Goal: Use online tool/utility: Utilize a website feature to perform a specific function

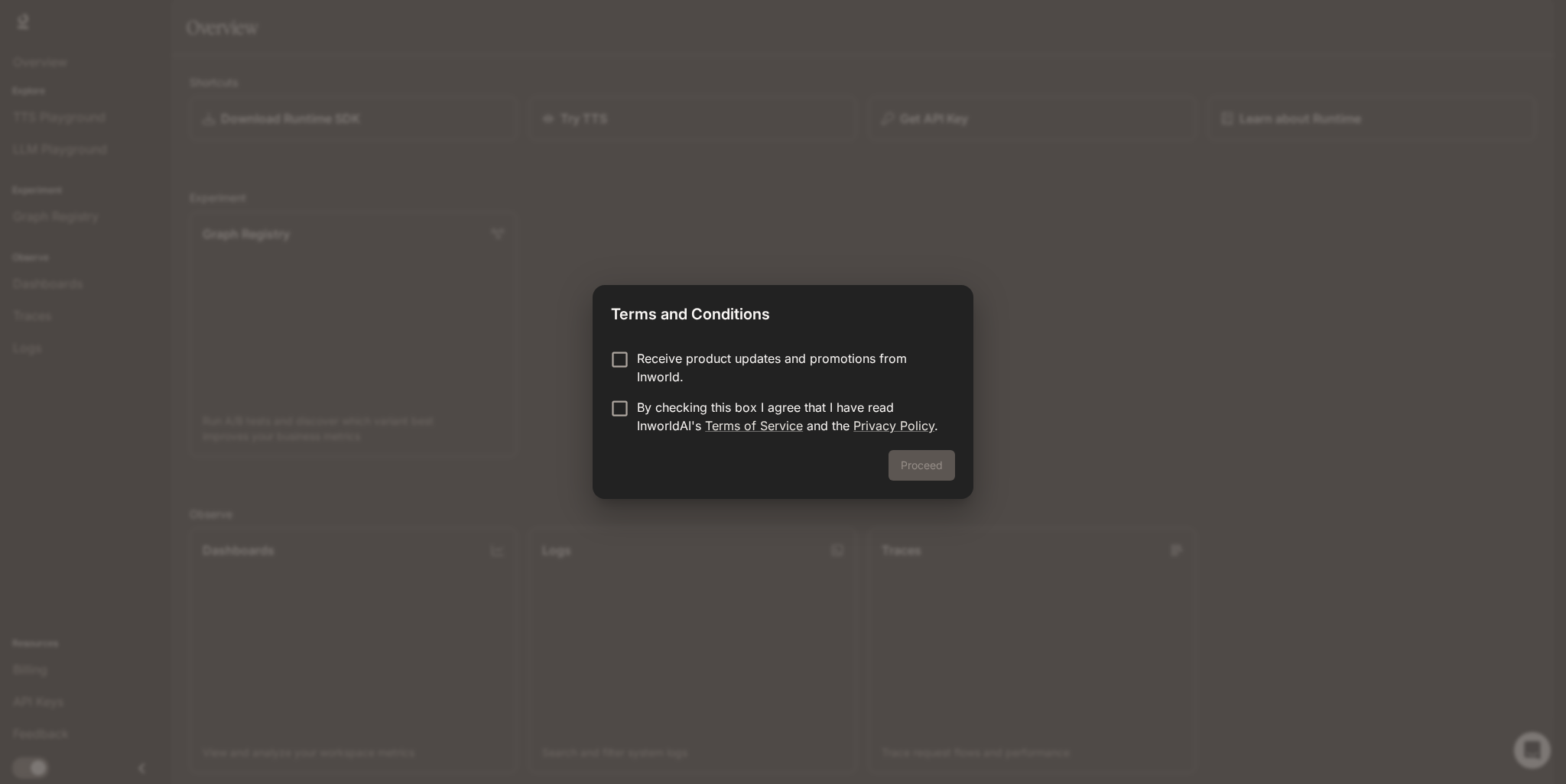
click at [669, 501] on div "Terms and Conditions Receive product updates and promotions from Inworld. By ch…" at bounding box center [783, 392] width 1566 height 784
click at [639, 401] on p "By checking this box I agree that I have read InworldAI's Terms of Service and …" at bounding box center [791, 416] width 306 height 37
click at [918, 474] on button "Proceed" at bounding box center [922, 465] width 66 height 30
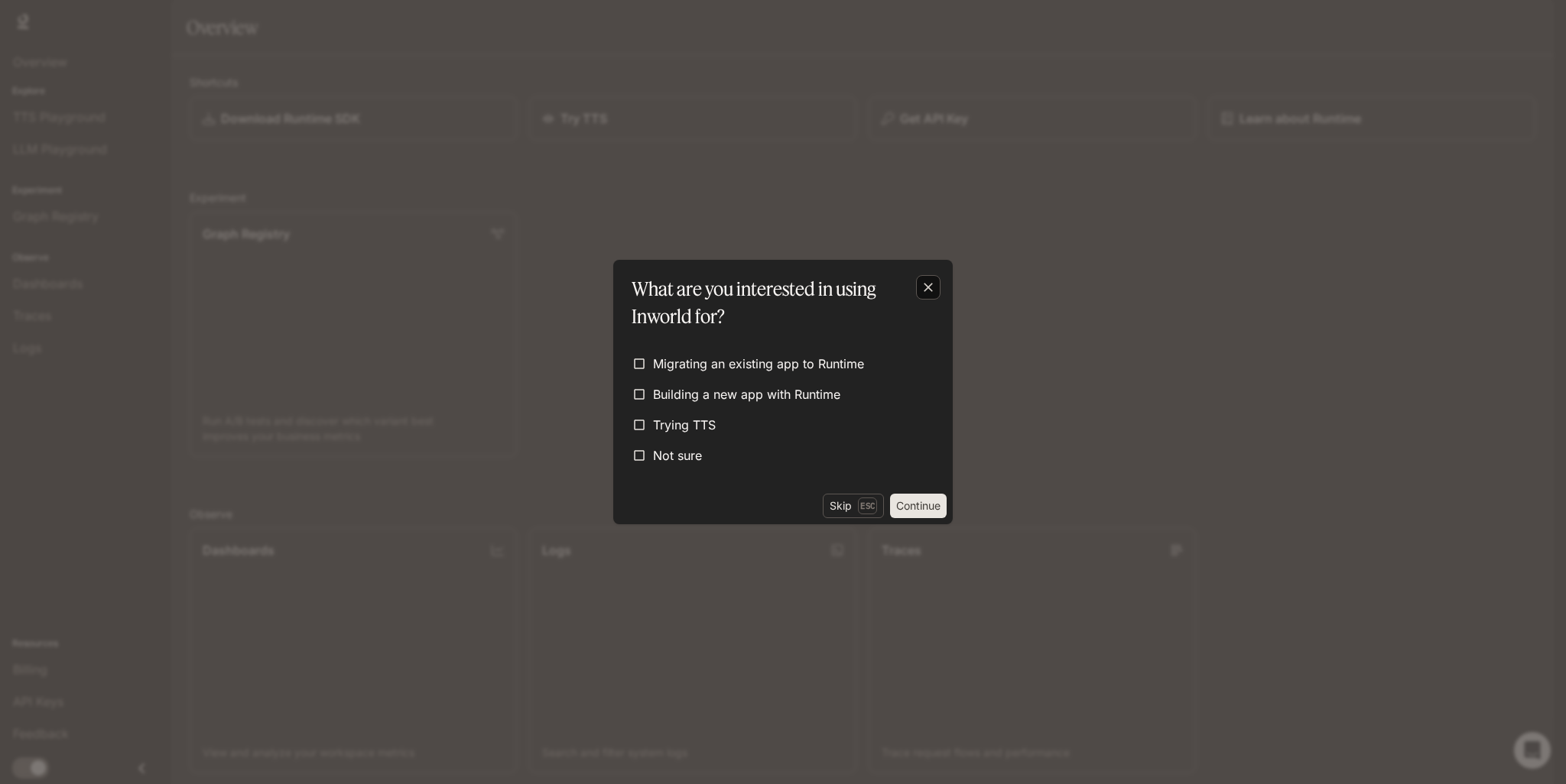
click at [915, 291] on button "button" at bounding box center [928, 287] width 37 height 37
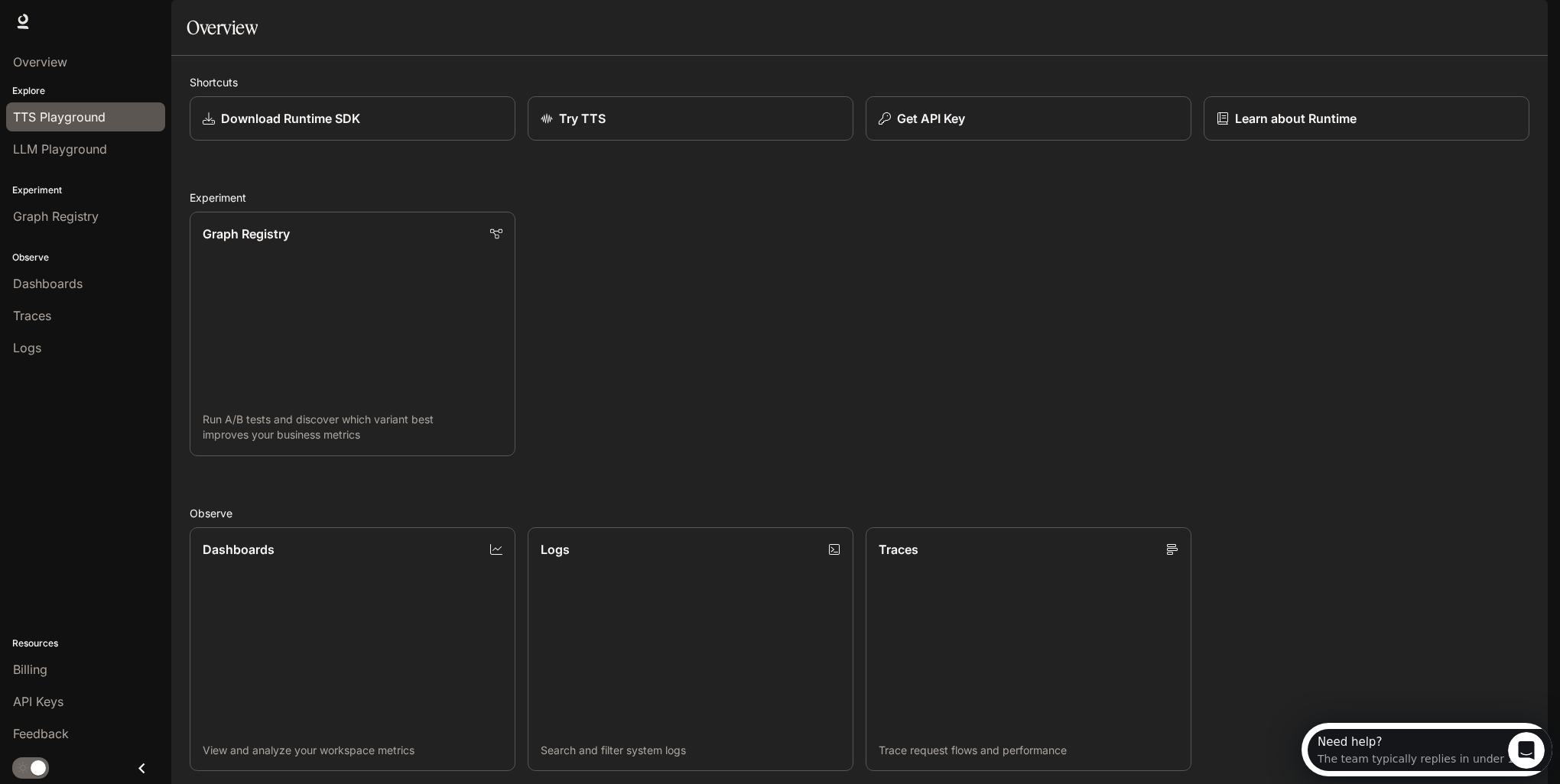
click at [90, 124] on span "TTS Playground" at bounding box center [59, 116] width 92 height 19
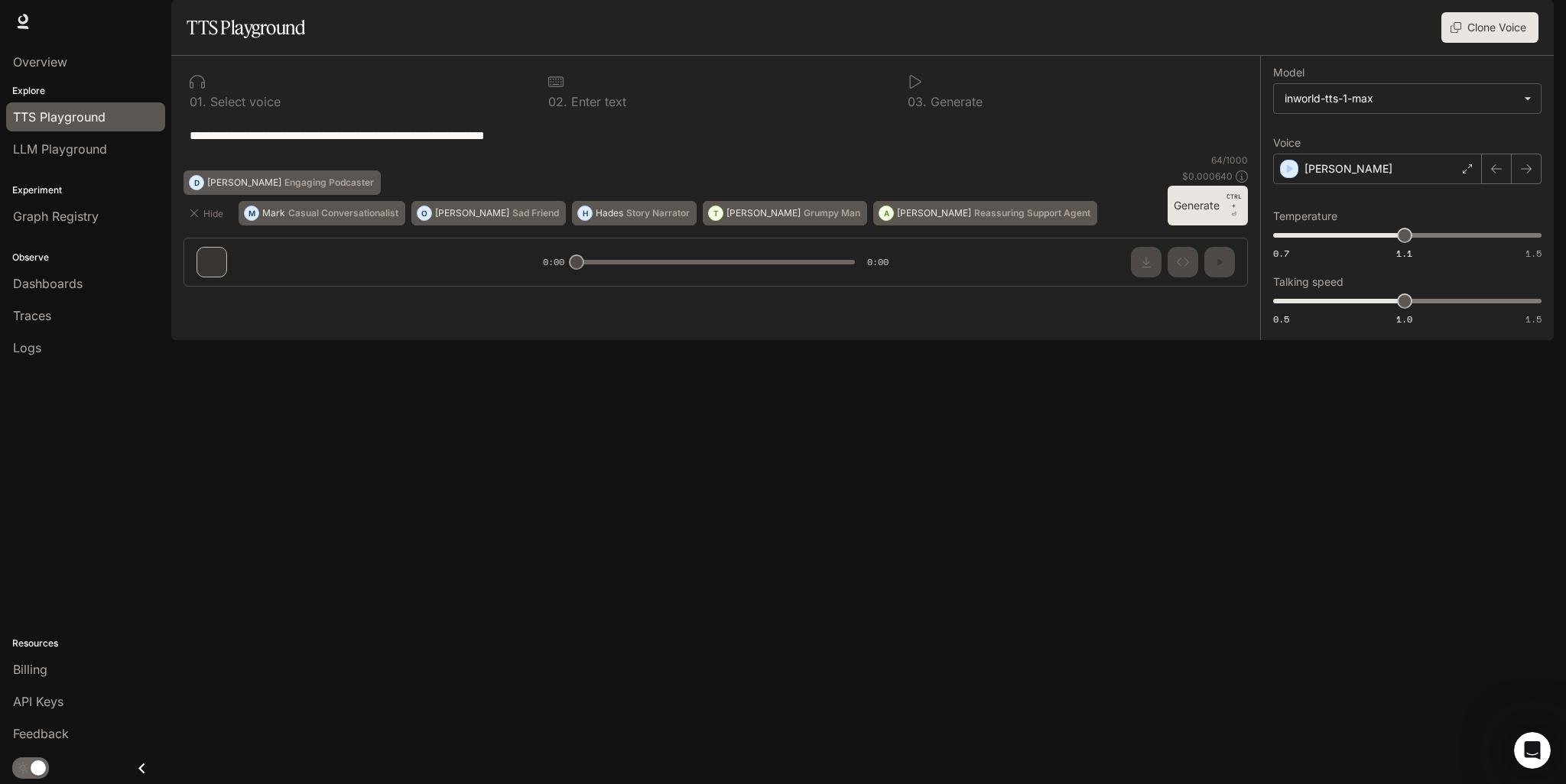
click at [599, 144] on textarea "**********" at bounding box center [715, 136] width 1052 height 18
click at [69, 150] on span "LLM Playground" at bounding box center [60, 149] width 94 height 19
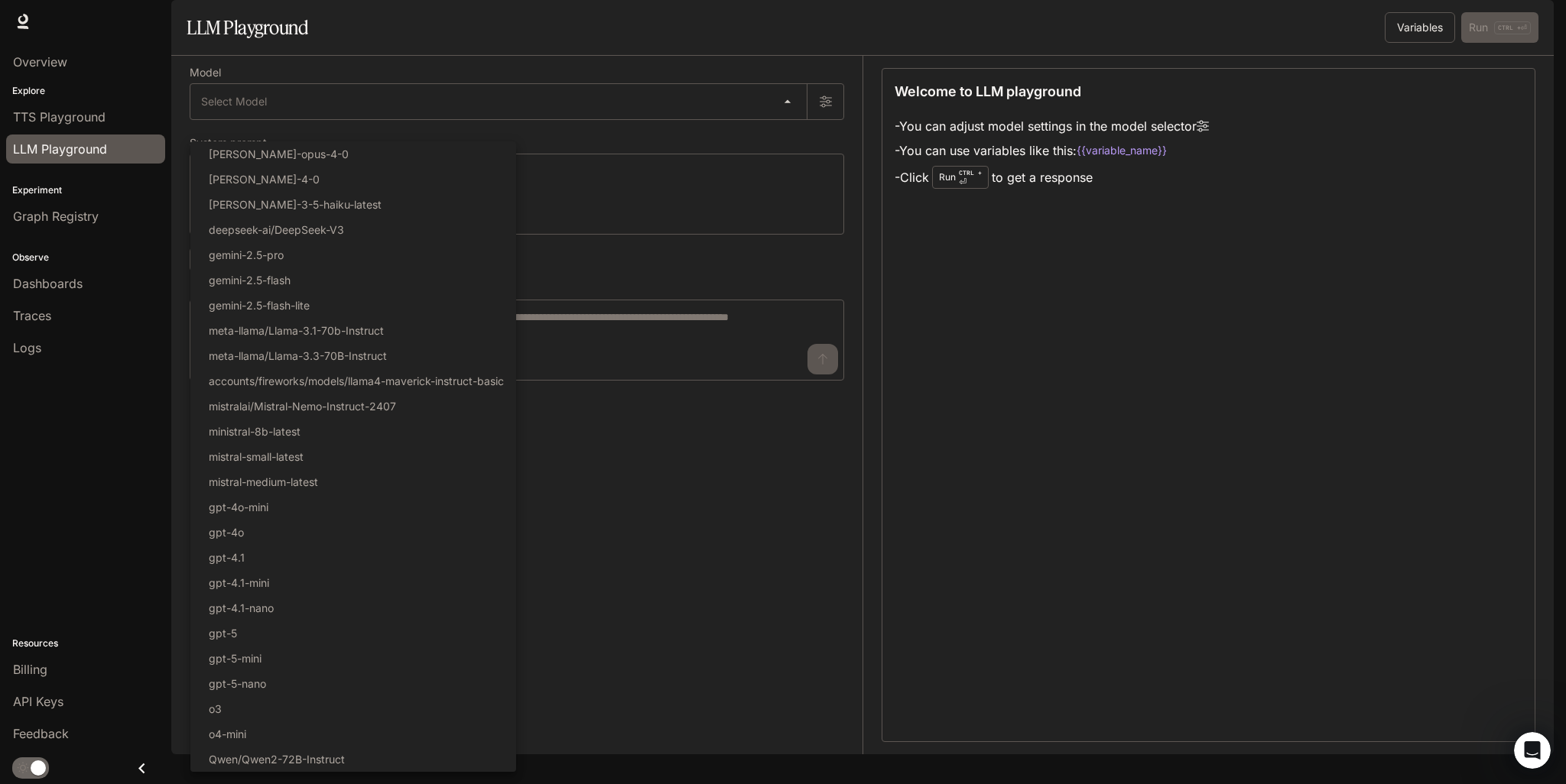
click at [247, 136] on body "Skip to main content Runtime Runtime Documentation Documentation Portal Overvie…" at bounding box center [783, 392] width 1566 height 784
click at [303, 635] on li "gpt-5" at bounding box center [354, 634] width 326 height 25
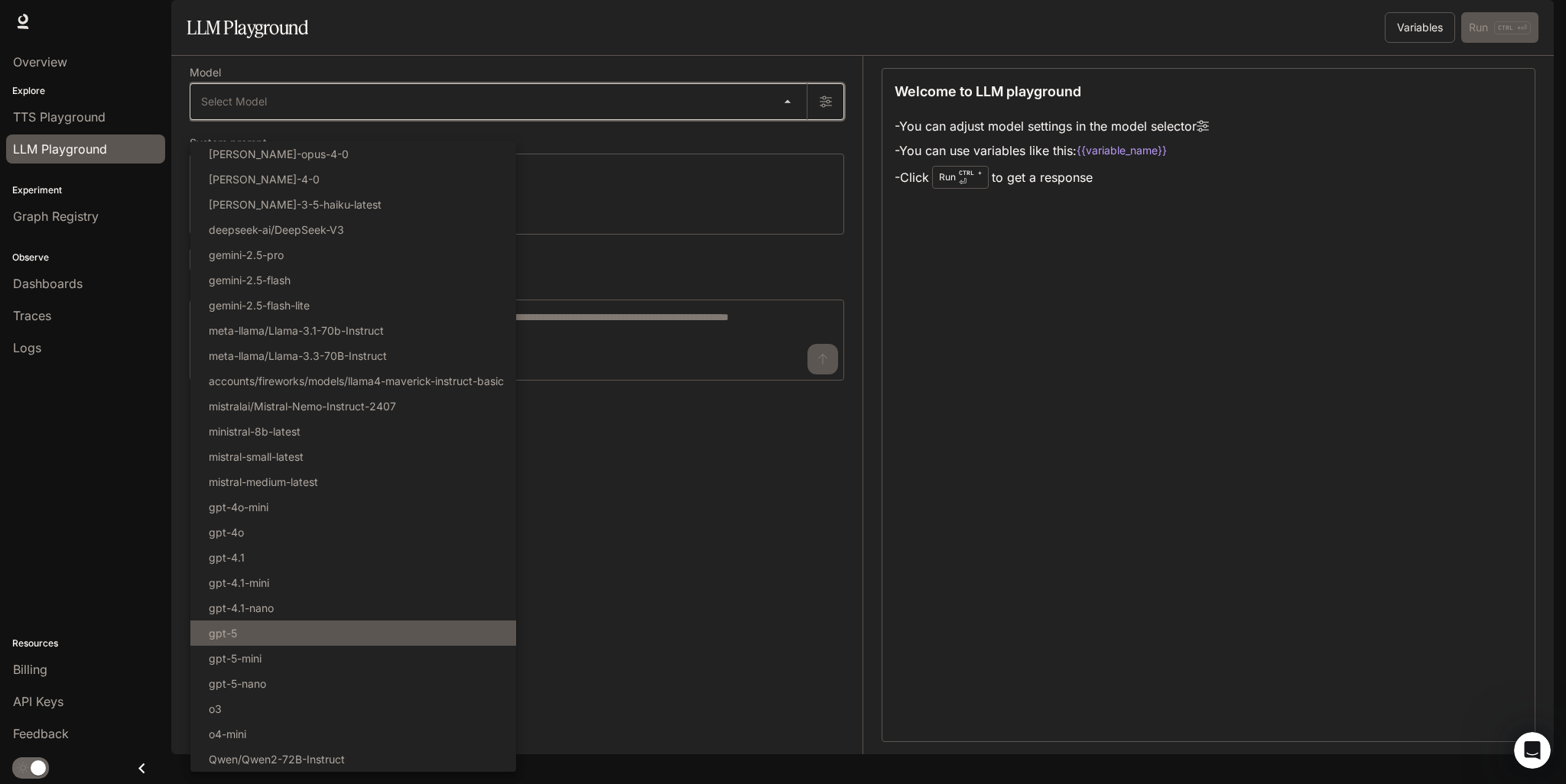
type input "*****"
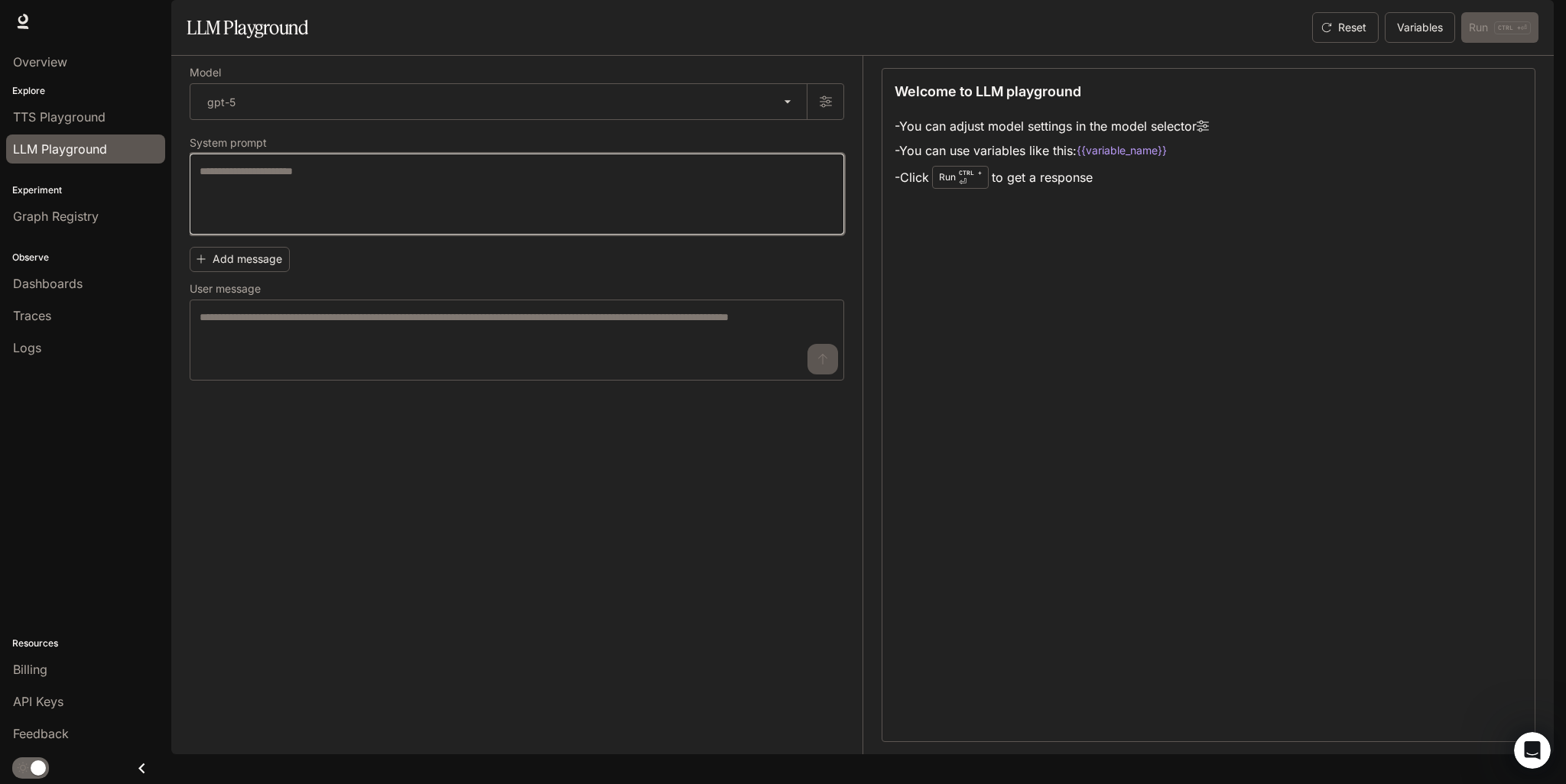
click at [315, 214] on textarea at bounding box center [517, 194] width 635 height 61
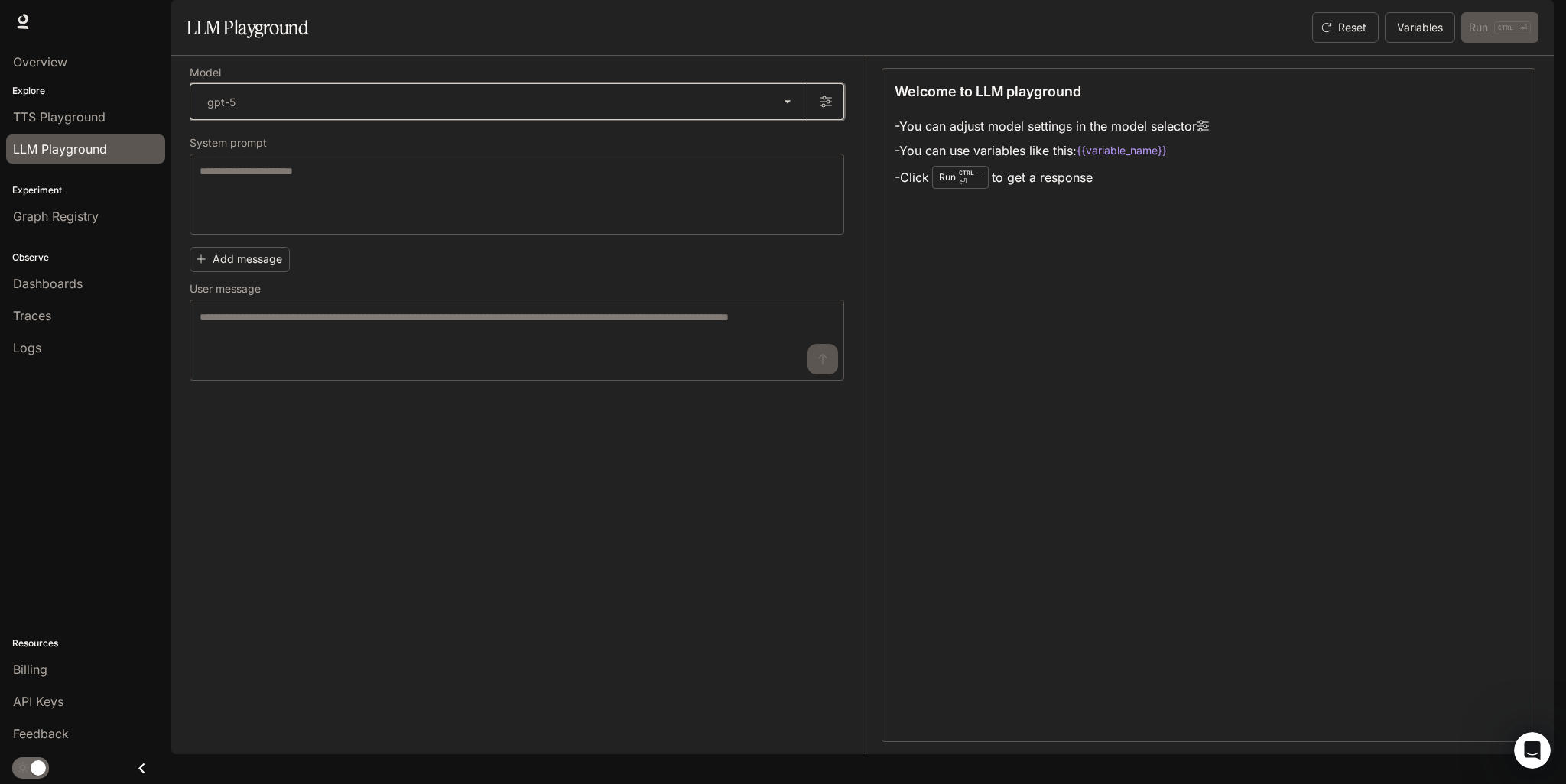
click at [822, 120] on button "button" at bounding box center [825, 101] width 37 height 37
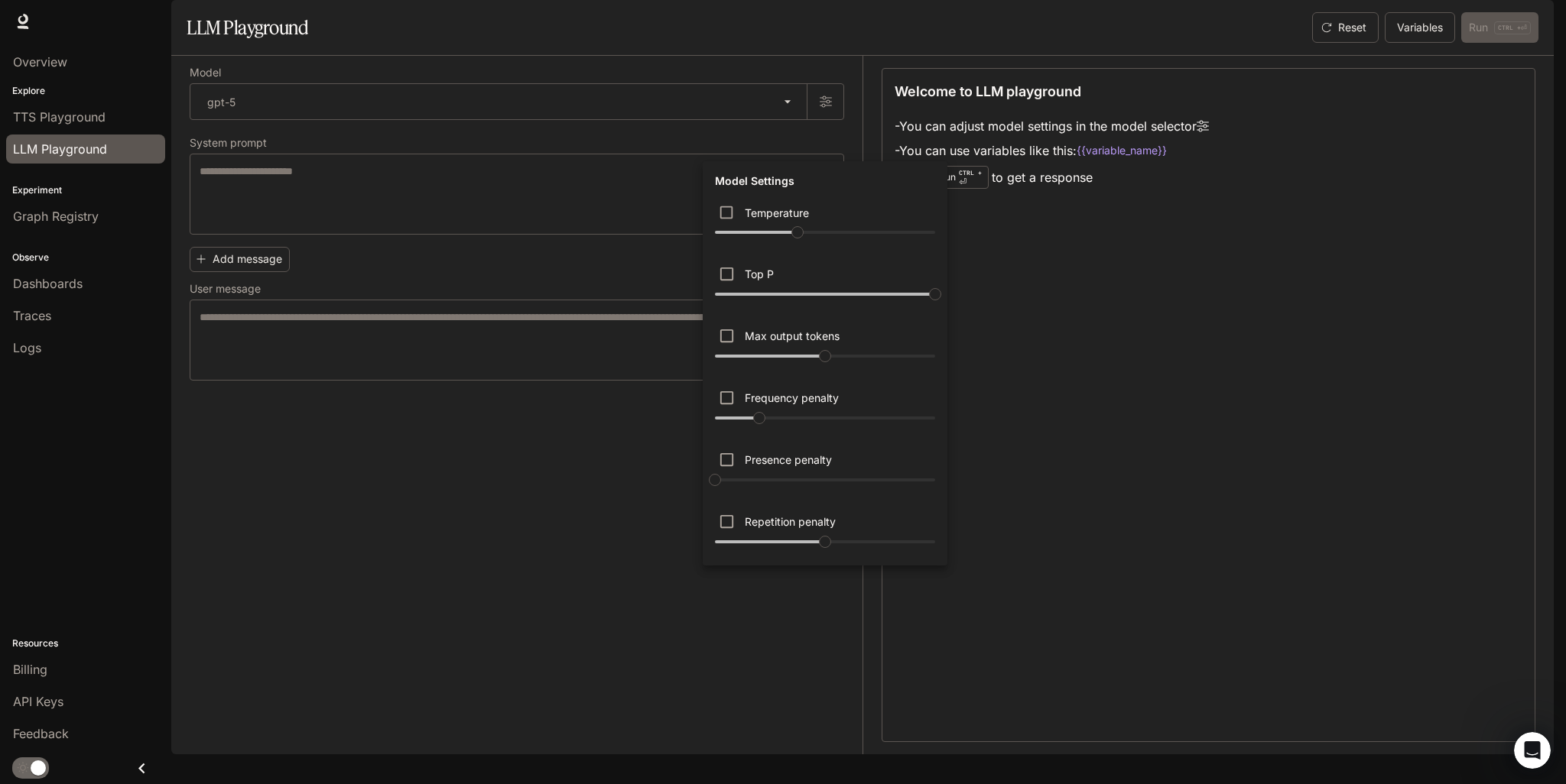
click at [492, 481] on div at bounding box center [783, 392] width 1566 height 784
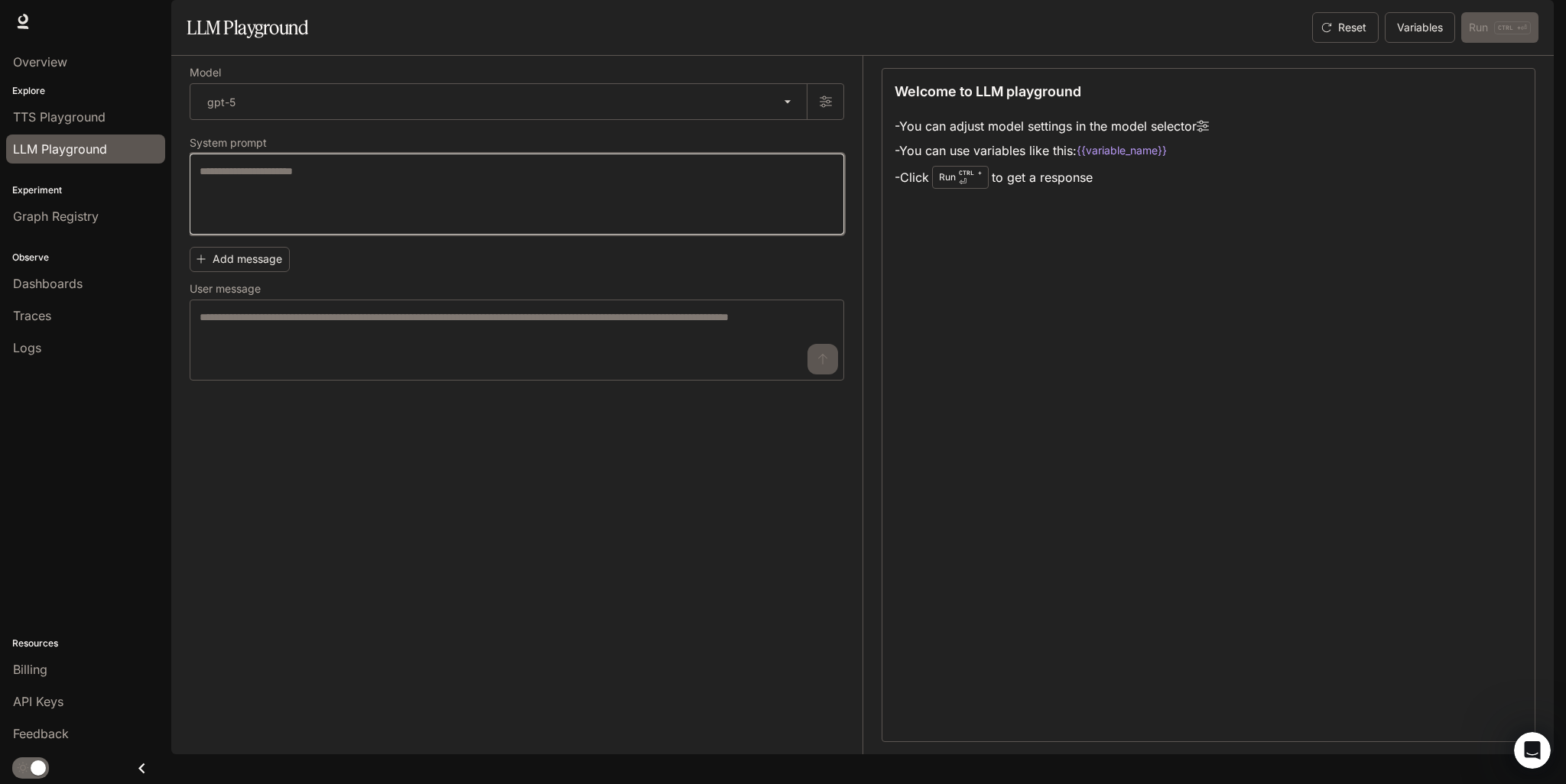
click at [352, 225] on textarea at bounding box center [517, 194] width 635 height 61
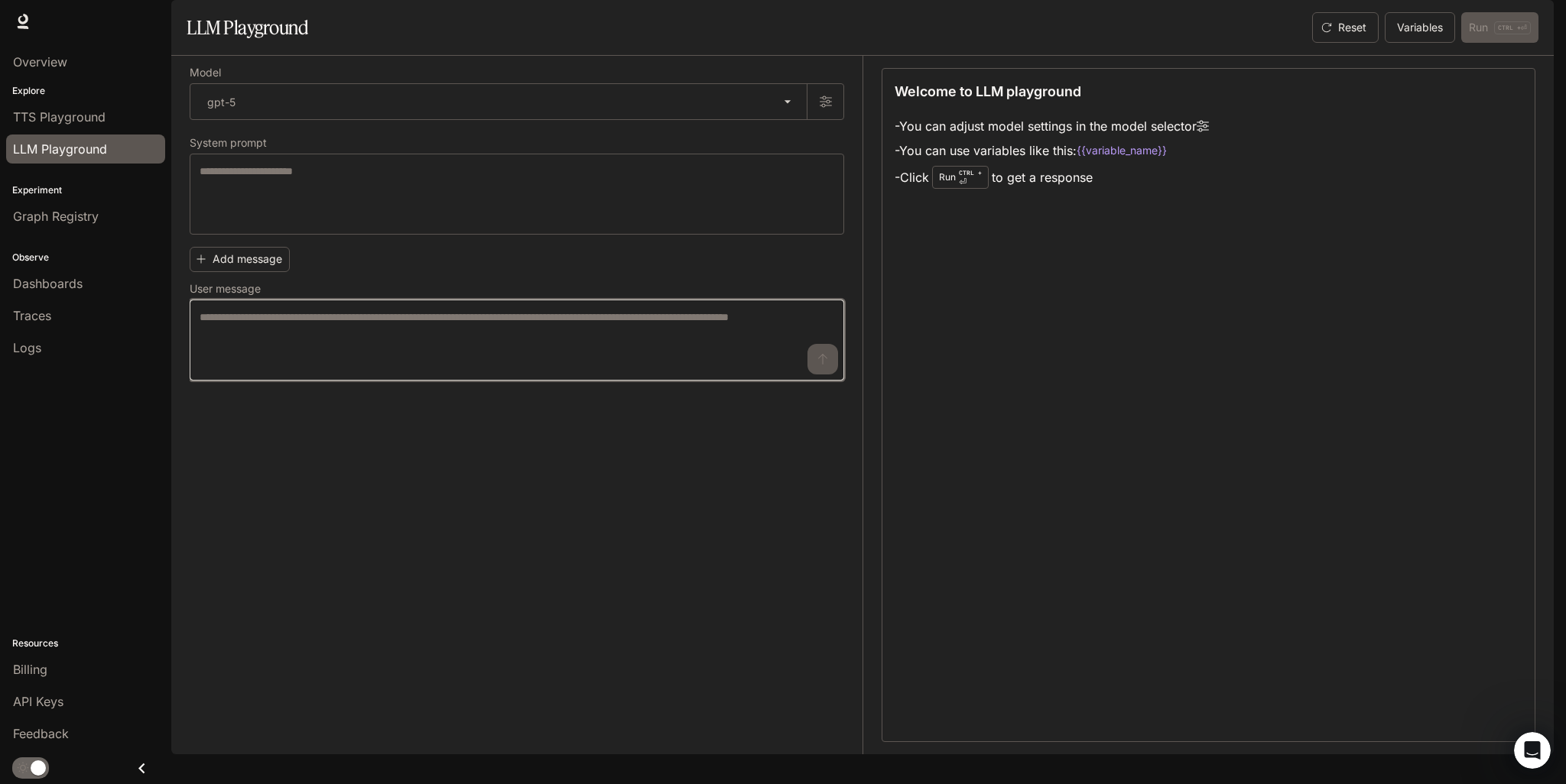
click at [412, 371] on textarea at bounding box center [517, 340] width 635 height 61
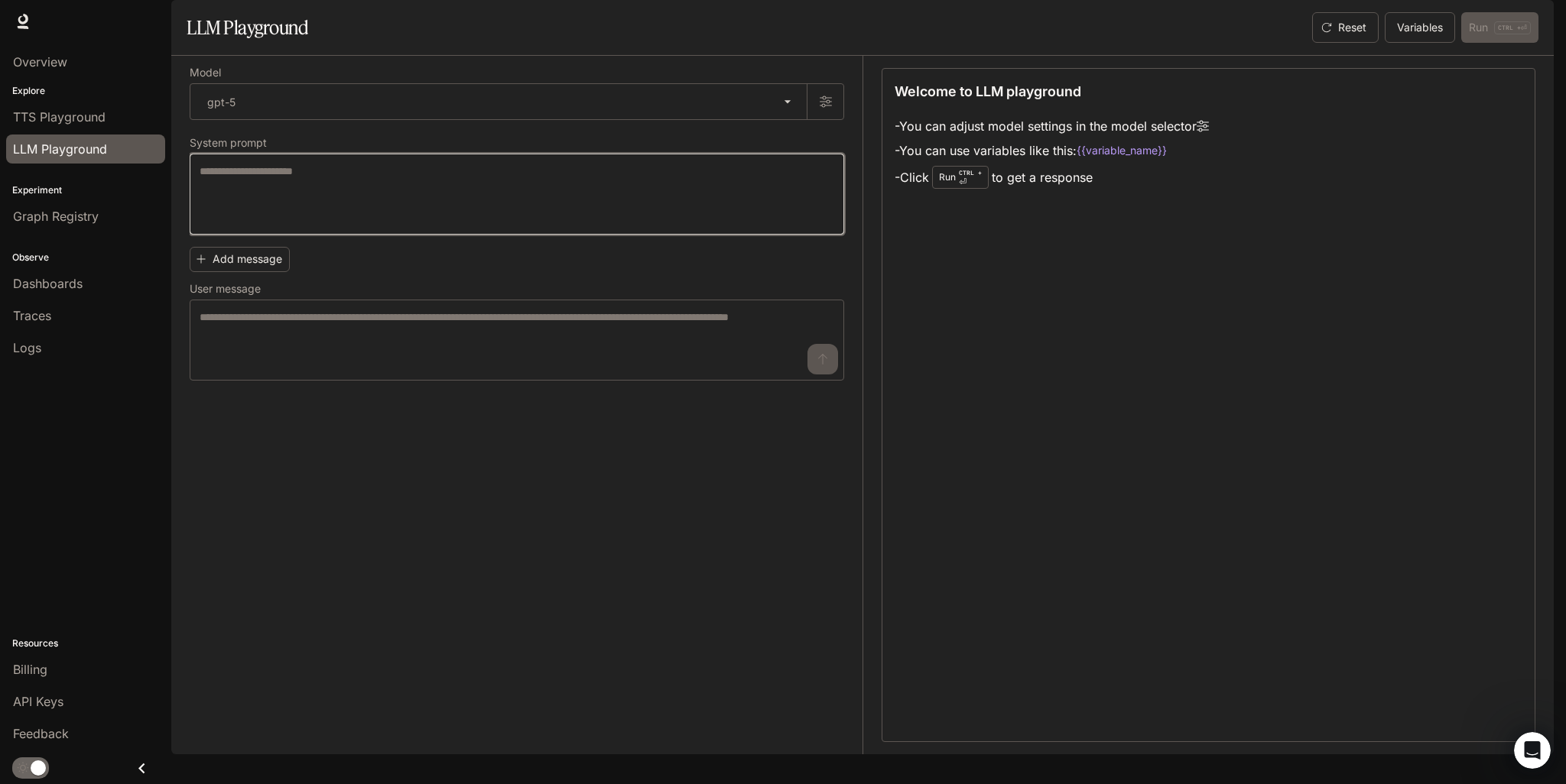
click at [385, 225] on textarea at bounding box center [517, 194] width 635 height 61
type textarea "*"
type textarea "**********"
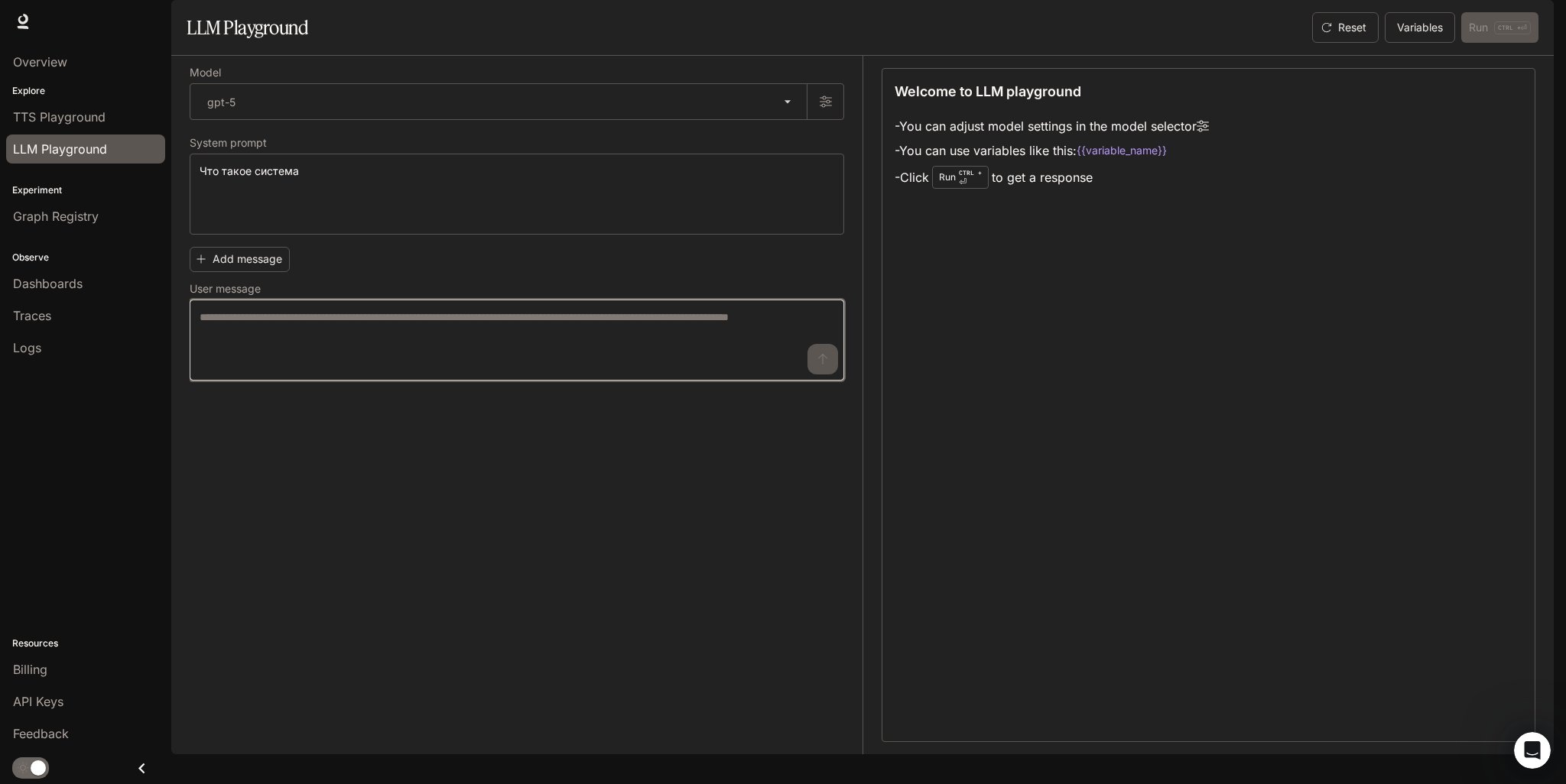
click at [375, 357] on textarea at bounding box center [517, 340] width 635 height 61
type textarea "**********"
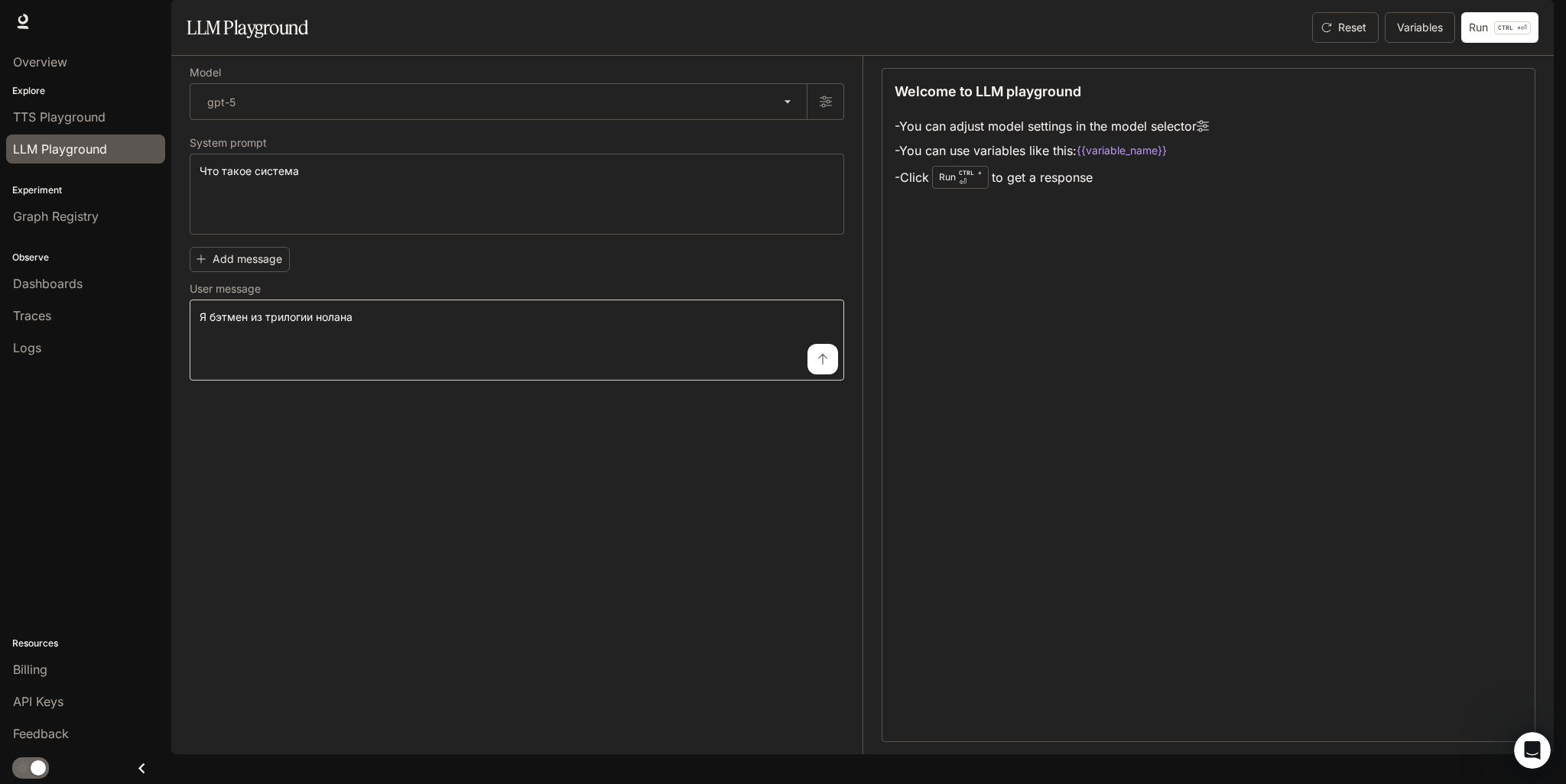
click at [826, 365] on icon "submit" at bounding box center [823, 360] width 13 height 13
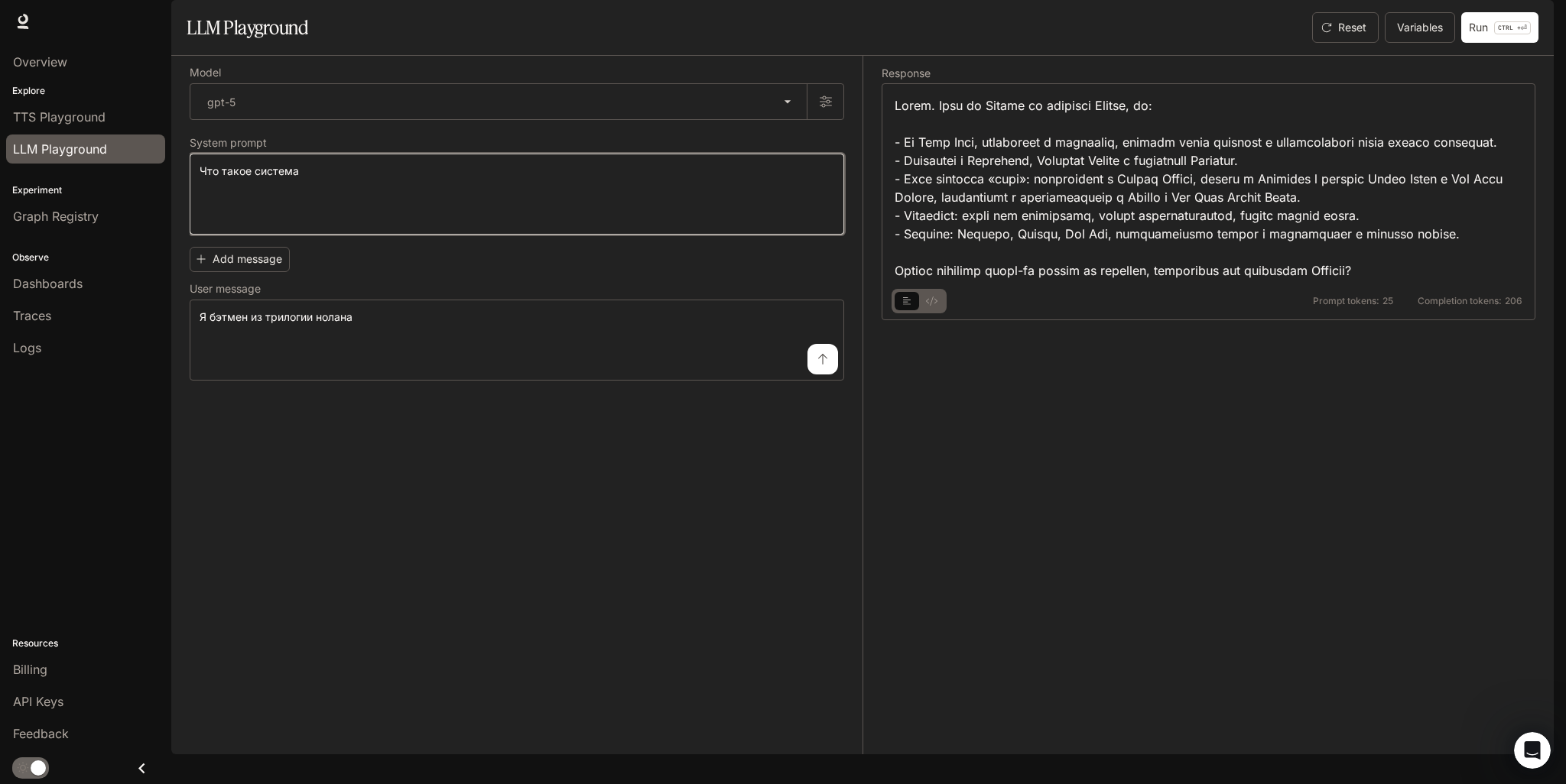
drag, startPoint x: 338, startPoint y: 225, endPoint x: 205, endPoint y: 239, distance: 133.7
click at [211, 225] on textarea "**********" at bounding box center [517, 194] width 635 height 61
type textarea "*"
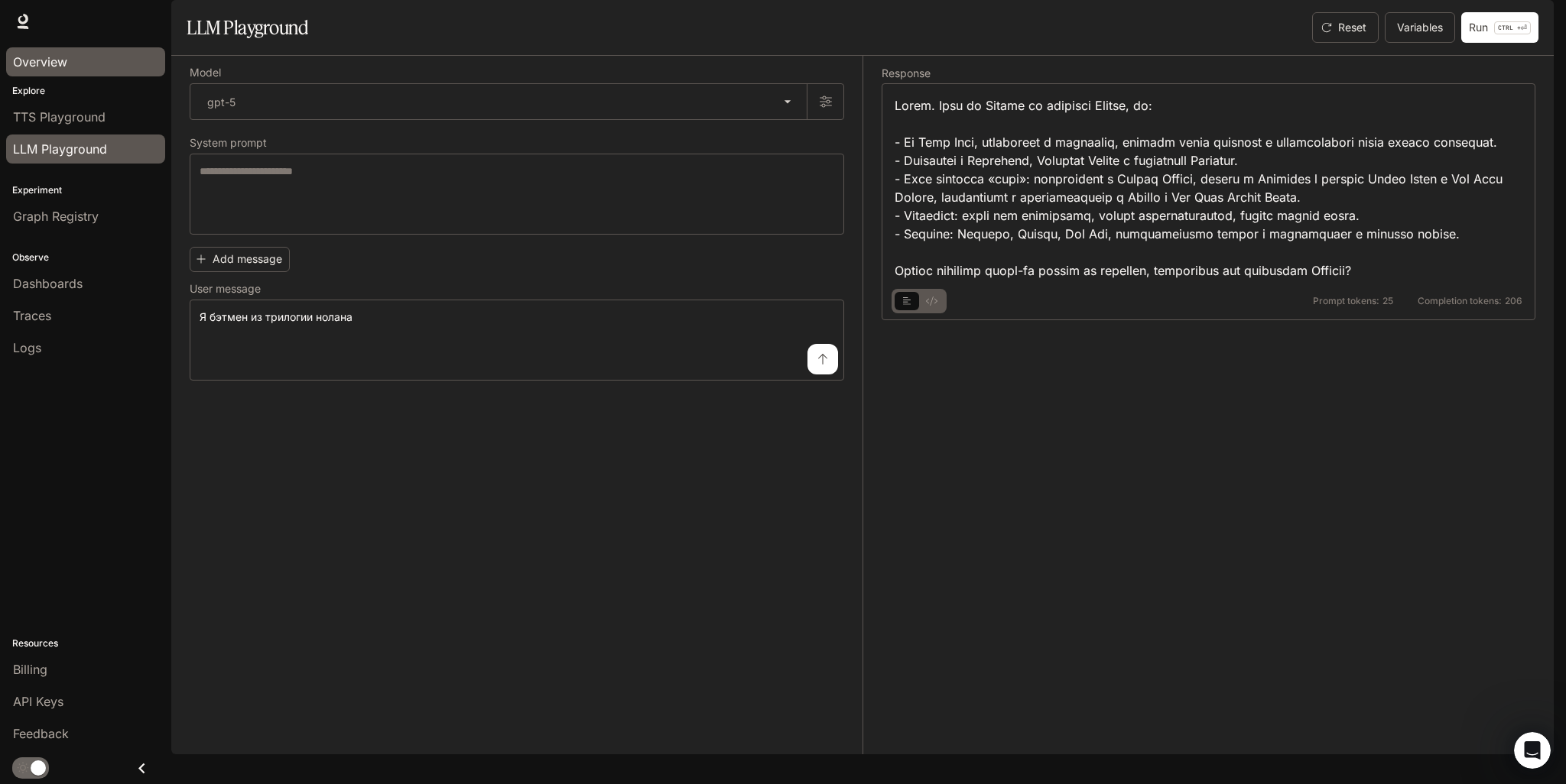
click at [61, 67] on span "Overview" at bounding box center [40, 62] width 55 height 19
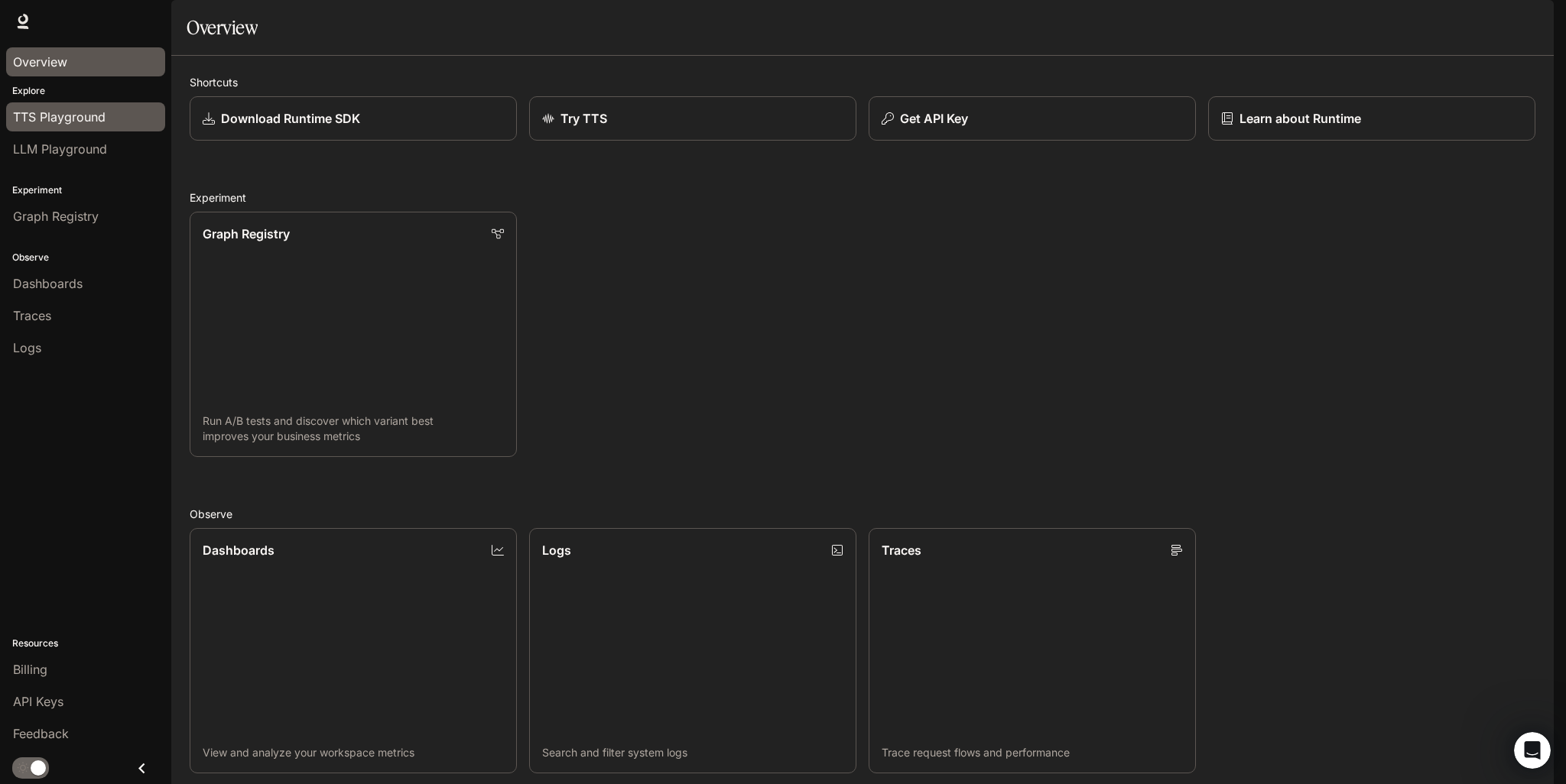
click at [90, 120] on span "TTS Playground" at bounding box center [59, 116] width 92 height 19
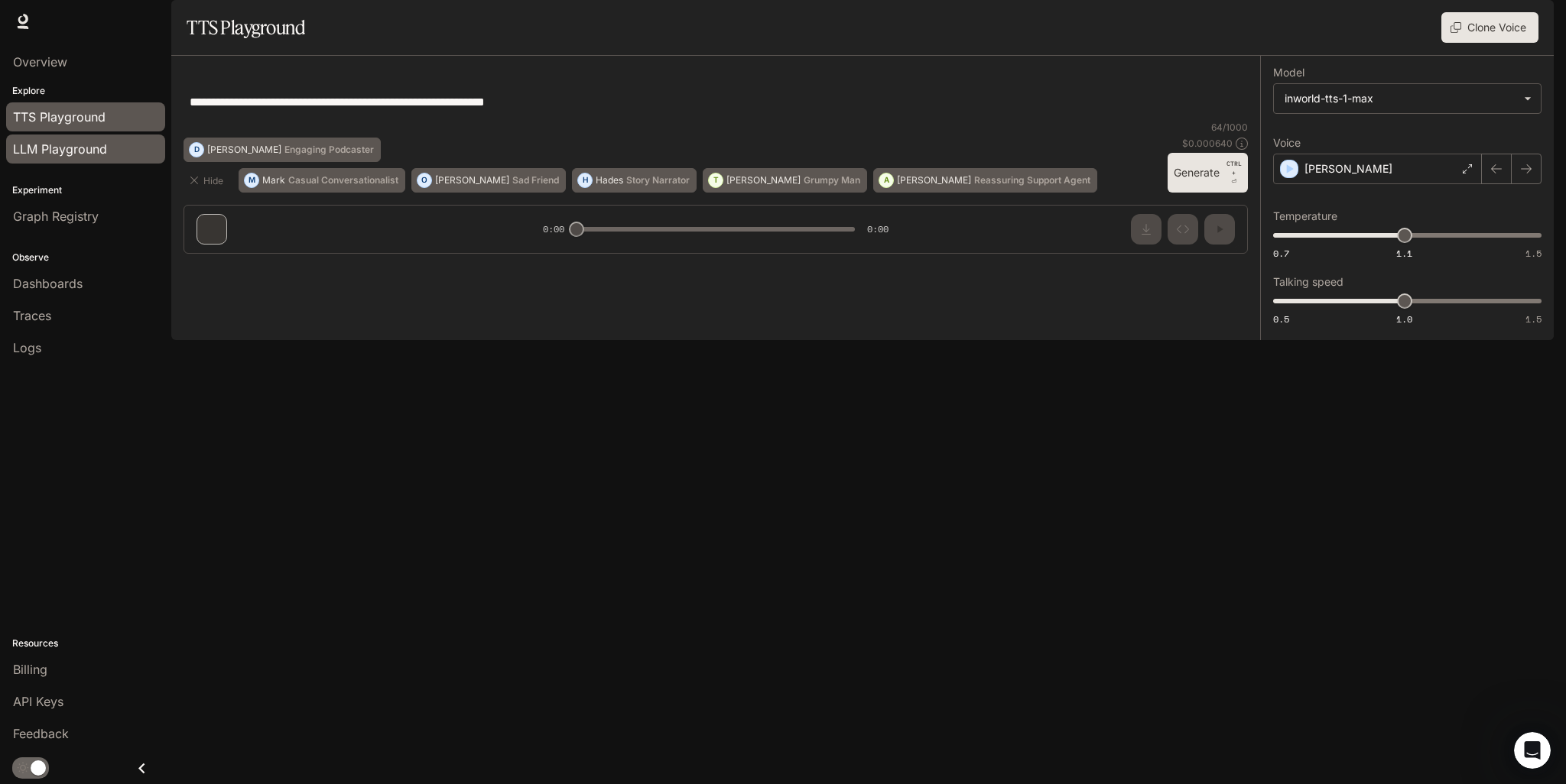
click at [90, 157] on span "LLM Playground" at bounding box center [60, 149] width 94 height 19
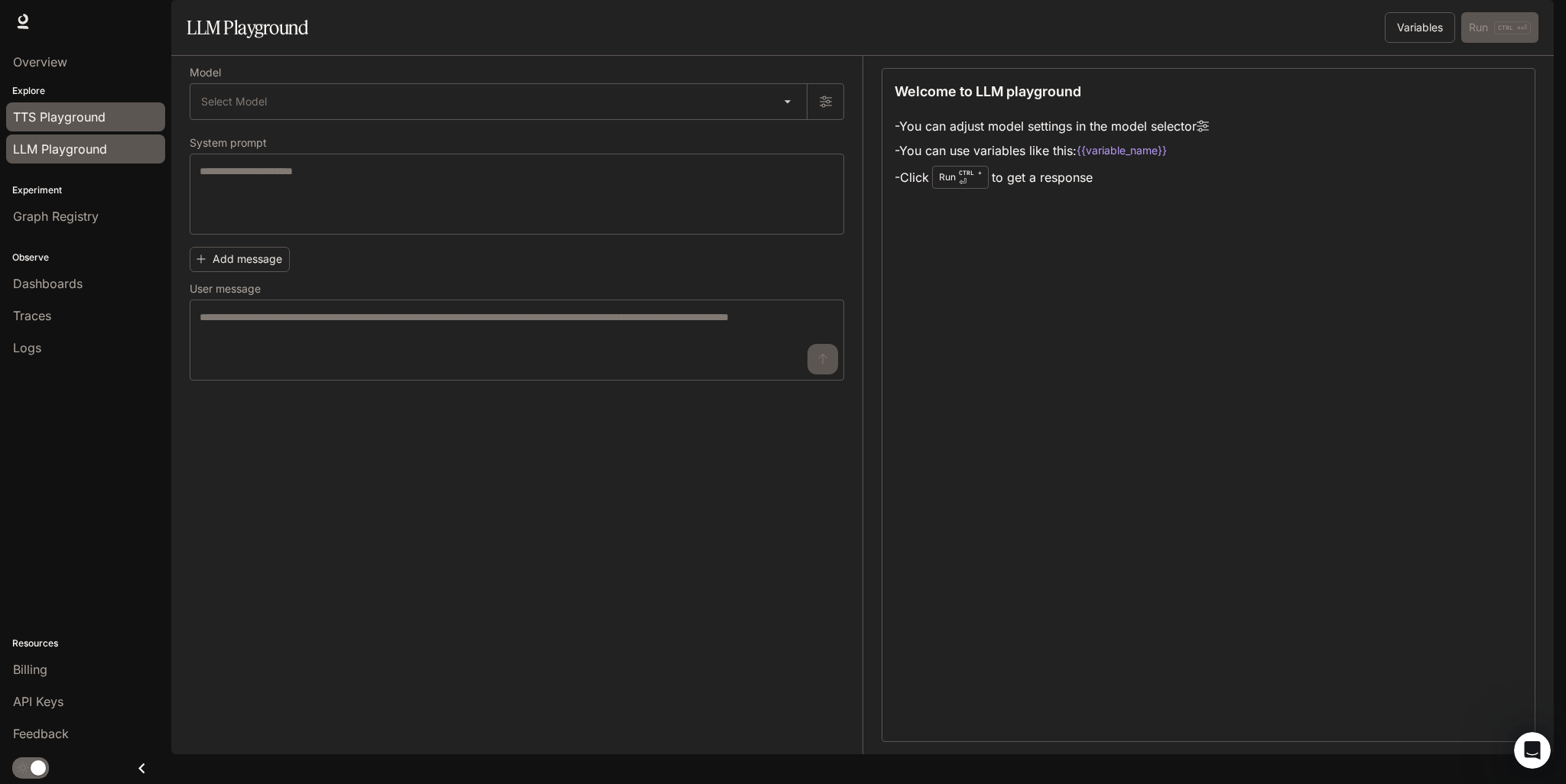
click at [109, 119] on div "TTS Playground" at bounding box center [86, 116] width 145 height 19
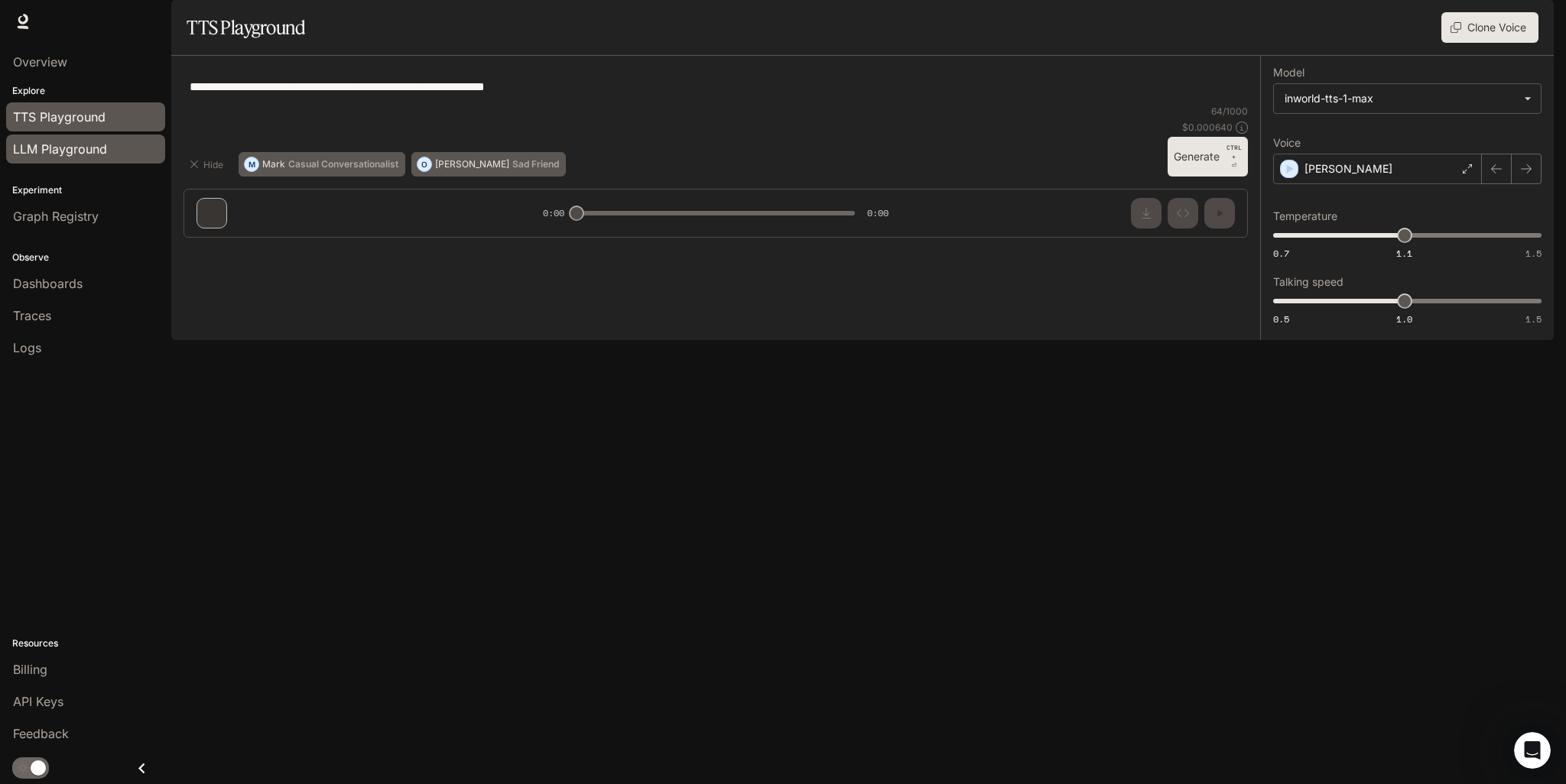
click at [99, 158] on link "LLM Playground" at bounding box center [86, 149] width 159 height 29
